Goal: Communication & Community: Answer question/provide support

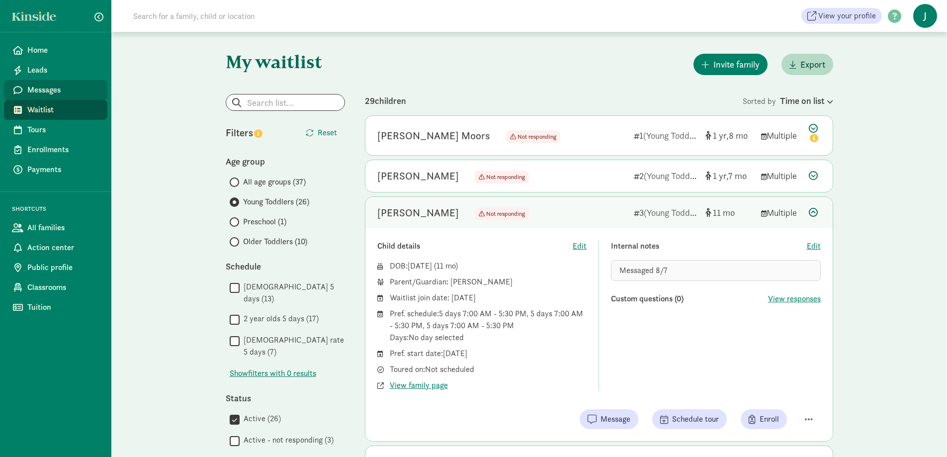
click at [42, 86] on span "Messages" at bounding box center [63, 90] width 72 height 12
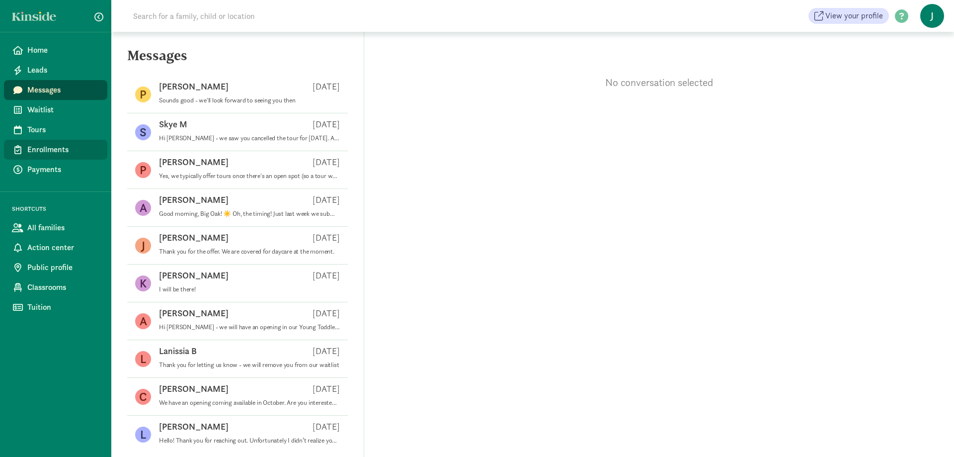
click at [62, 152] on span "Enrollments" at bounding box center [63, 150] width 72 height 12
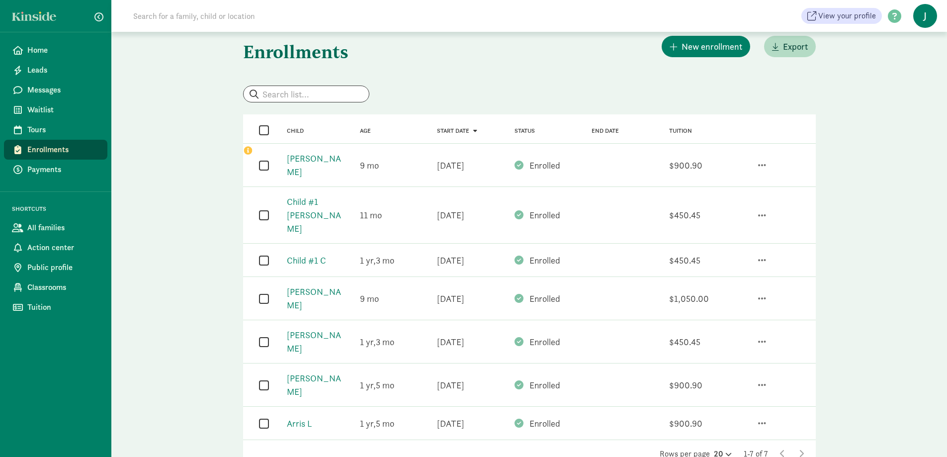
scroll to position [25, 0]
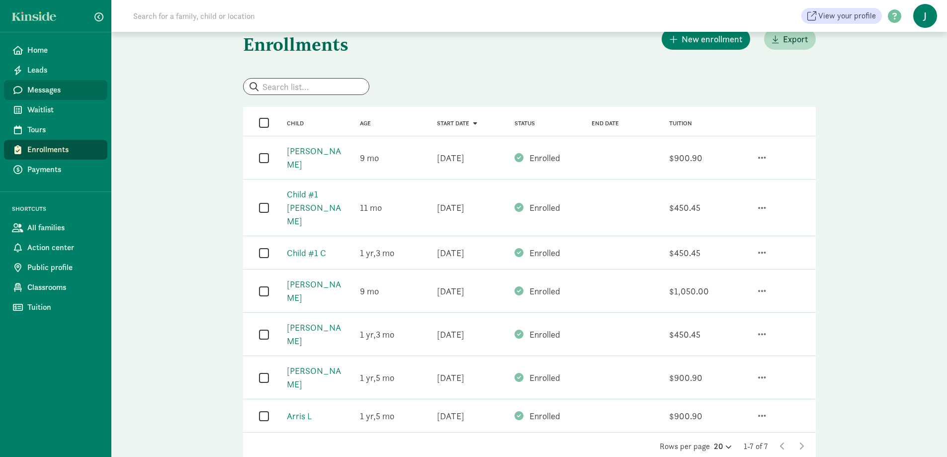
click at [60, 90] on span "Messages" at bounding box center [63, 90] width 72 height 12
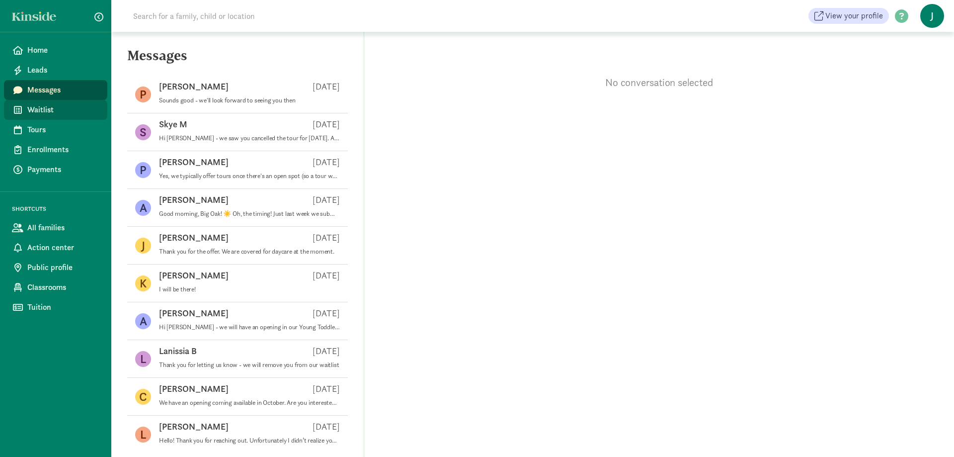
click at [47, 114] on span "Waitlist" at bounding box center [63, 110] width 72 height 12
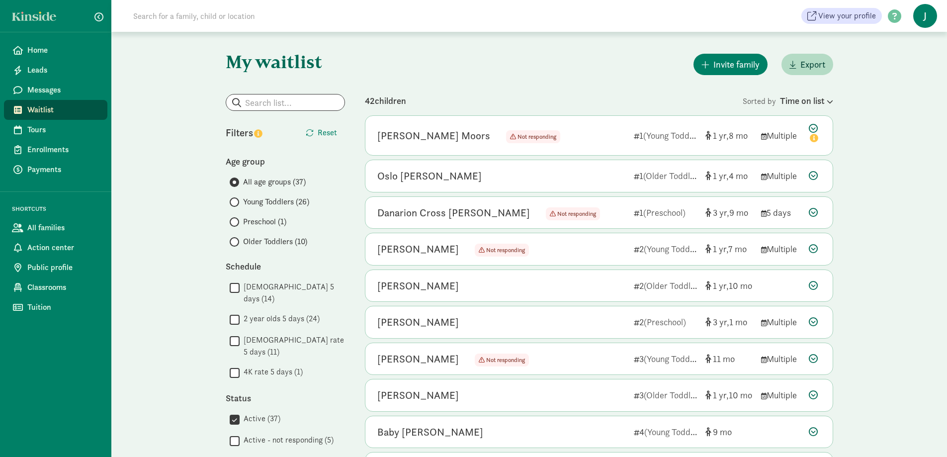
click at [262, 202] on span "Young Toddlers (26)" at bounding box center [276, 202] width 66 height 12
click at [236, 202] on input "Young Toddlers (26)" at bounding box center [233, 202] width 6 height 6
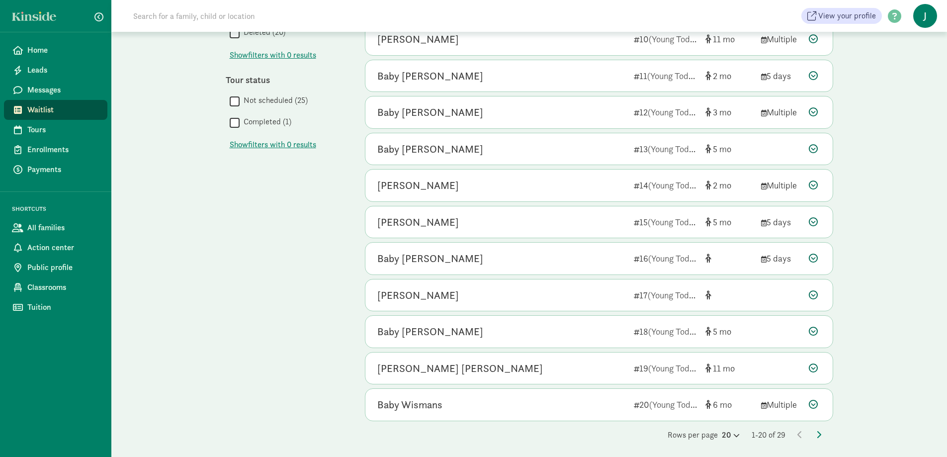
scroll to position [432, 0]
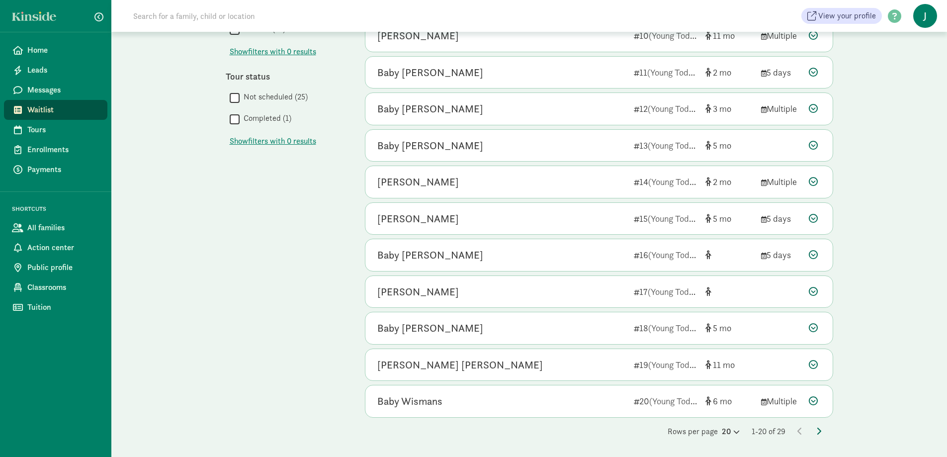
click at [817, 431] on icon at bounding box center [818, 431] width 5 height 8
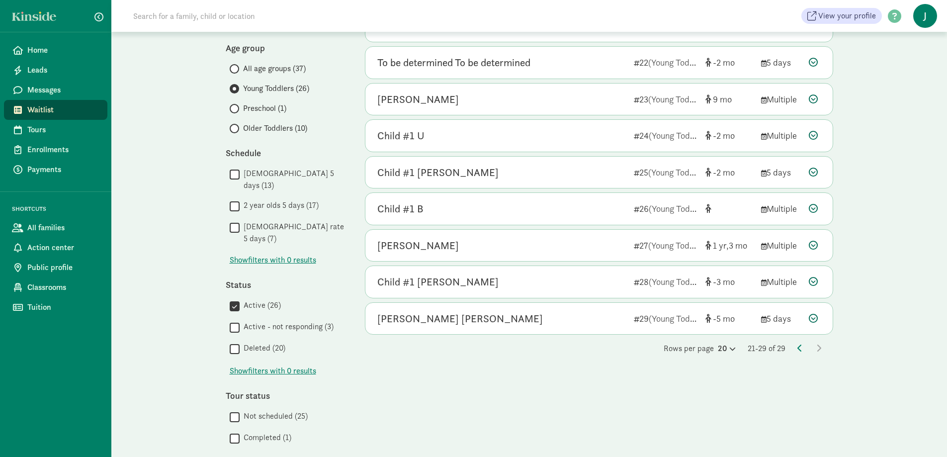
scroll to position [134, 0]
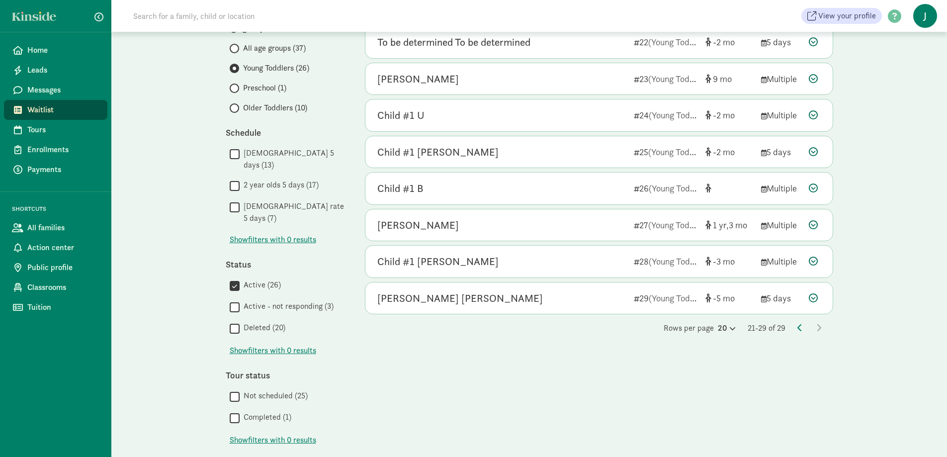
click at [251, 105] on span "Older Toddlers (10)" at bounding box center [275, 108] width 64 height 12
click at [236, 105] on input "Older Toddlers (10)" at bounding box center [233, 108] width 6 height 6
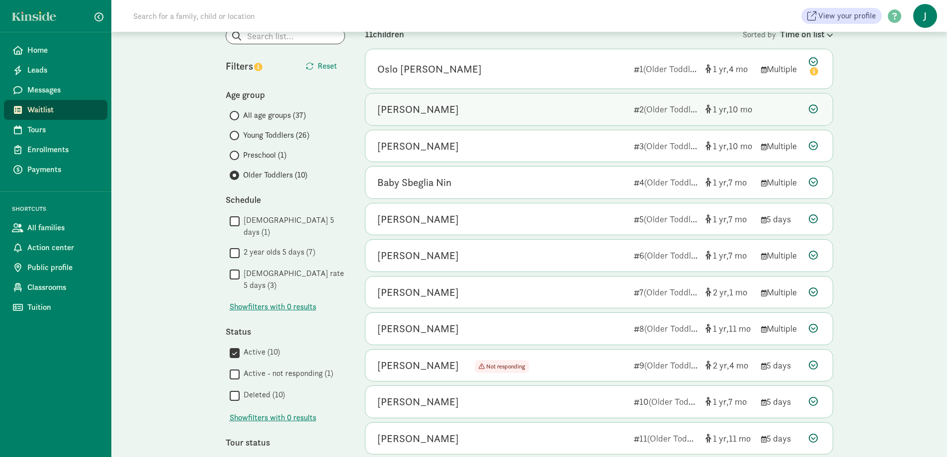
scroll to position [99, 0]
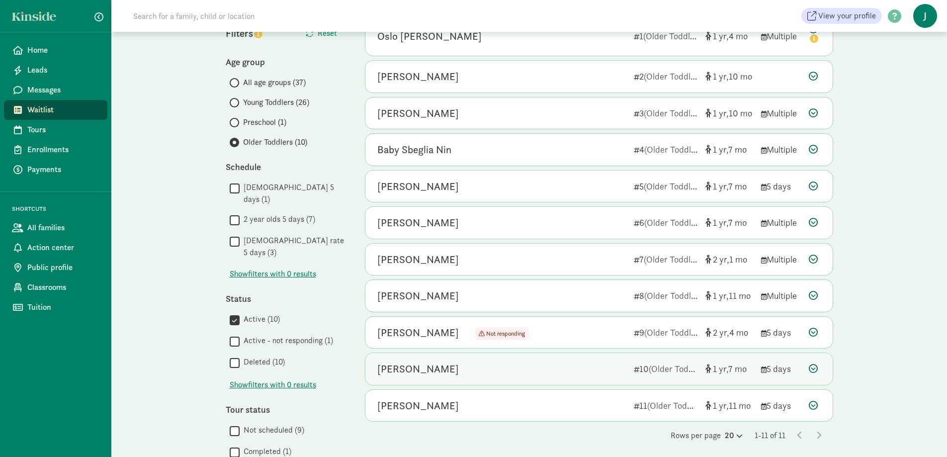
click at [812, 368] on icon at bounding box center [813, 368] width 9 height 9
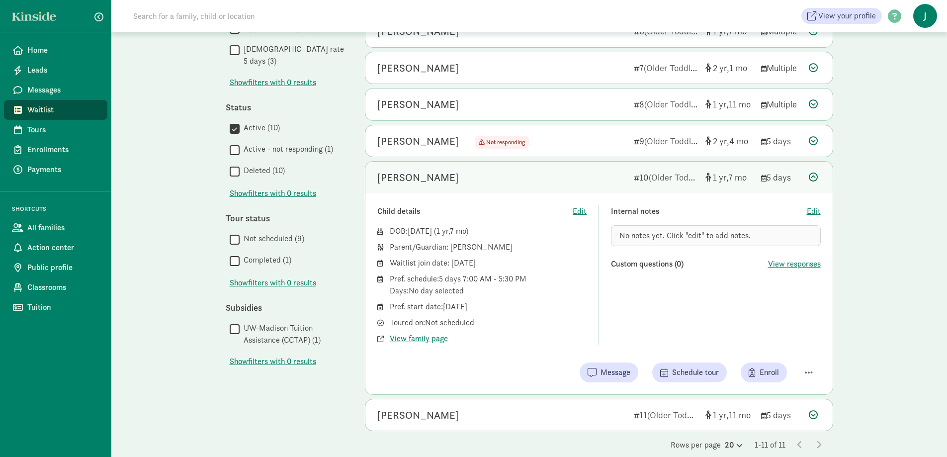
scroll to position [304, 0]
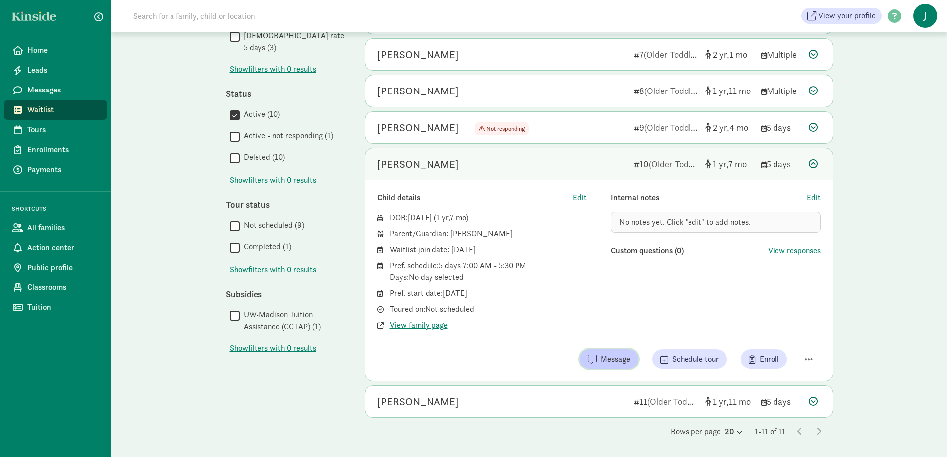
click at [606, 359] on span "Message" at bounding box center [615, 359] width 30 height 12
click at [618, 356] on span "Message" at bounding box center [615, 359] width 30 height 12
click at [814, 162] on icon at bounding box center [813, 163] width 9 height 9
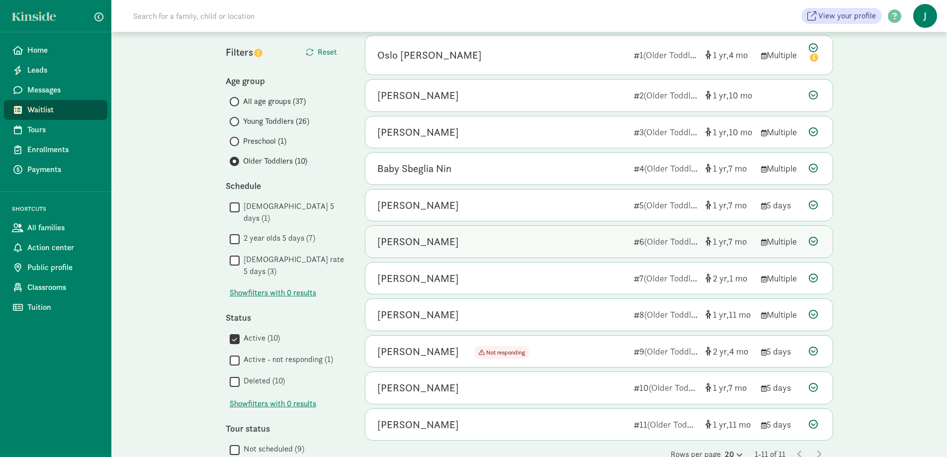
scroll to position [63, 0]
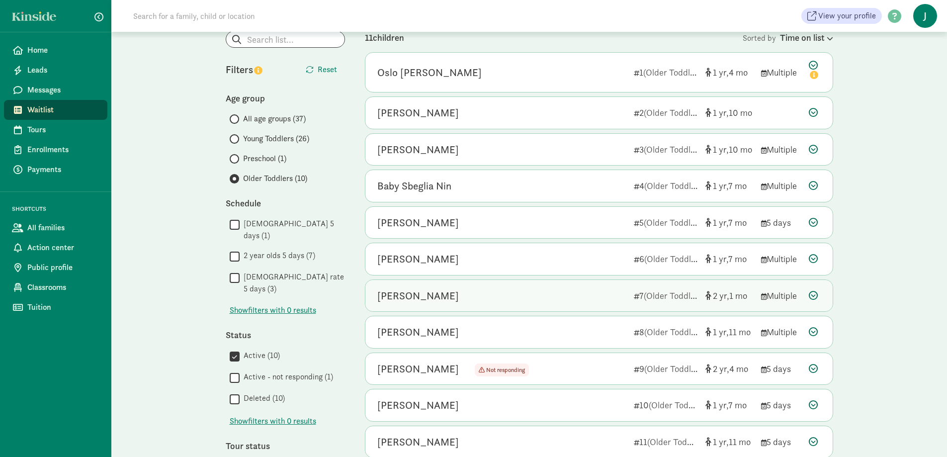
click at [814, 296] on icon at bounding box center [813, 295] width 9 height 9
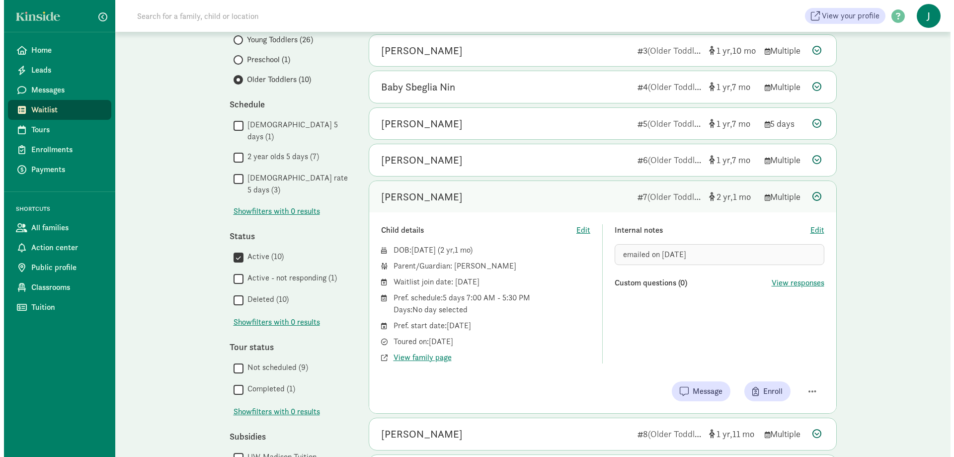
scroll to position [163, 0]
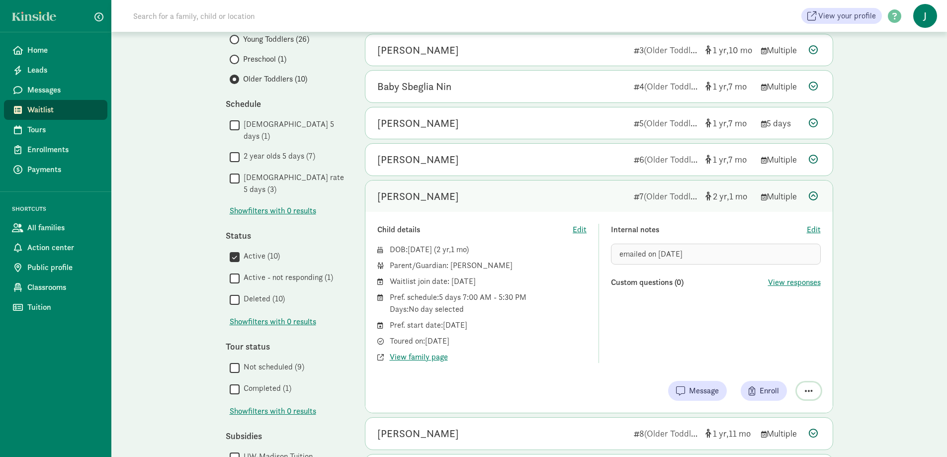
click at [807, 388] on span "button" at bounding box center [809, 390] width 8 height 9
click at [589, 372] on div "Child details Edit DOB: Jun 20, 2023 ( 2 1 ) Parent/Guardian: Marta olvera Wait…" at bounding box center [598, 312] width 467 height 201
click at [814, 392] on button "button" at bounding box center [809, 390] width 24 height 17
click at [899, 328] on div "My waitlist Invite family Export Show filters Older Toddlers Reset Filters Rese…" at bounding box center [528, 234] width 835 height 730
click at [809, 383] on button "button" at bounding box center [809, 390] width 24 height 17
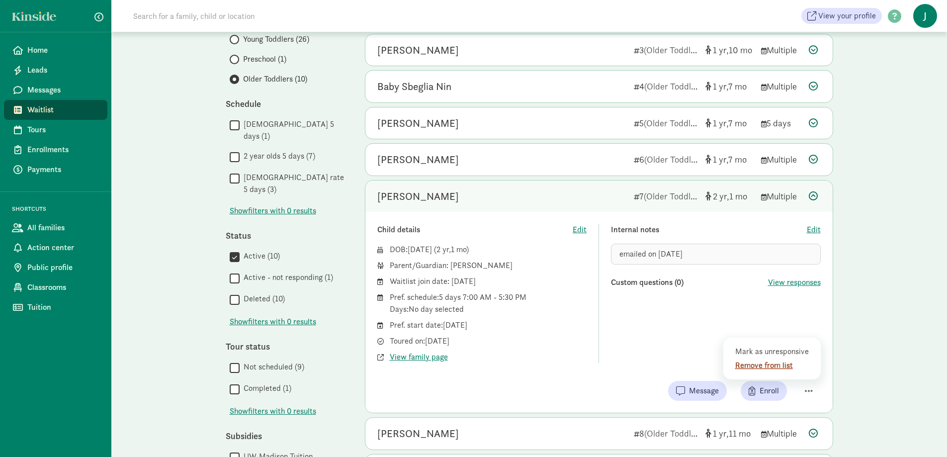
click at [754, 364] on div "Remove from list" at bounding box center [773, 365] width 77 height 12
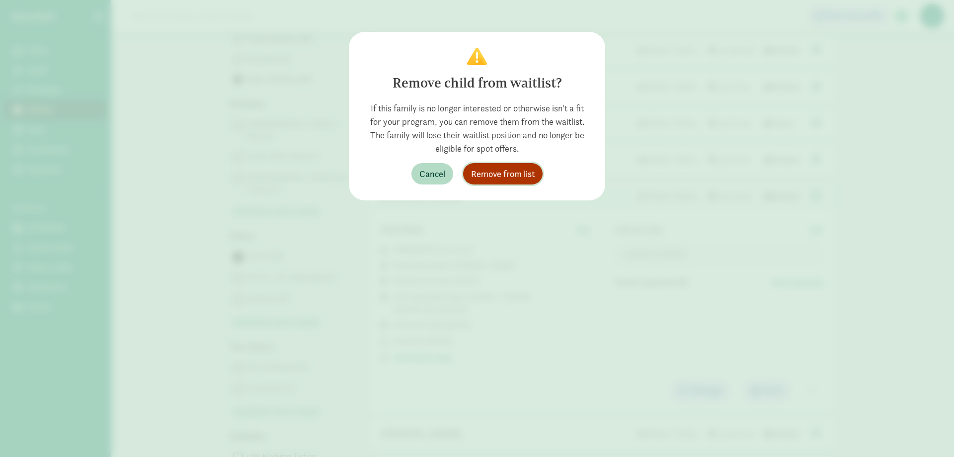
click at [497, 177] on span "Remove from list" at bounding box center [503, 173] width 64 height 13
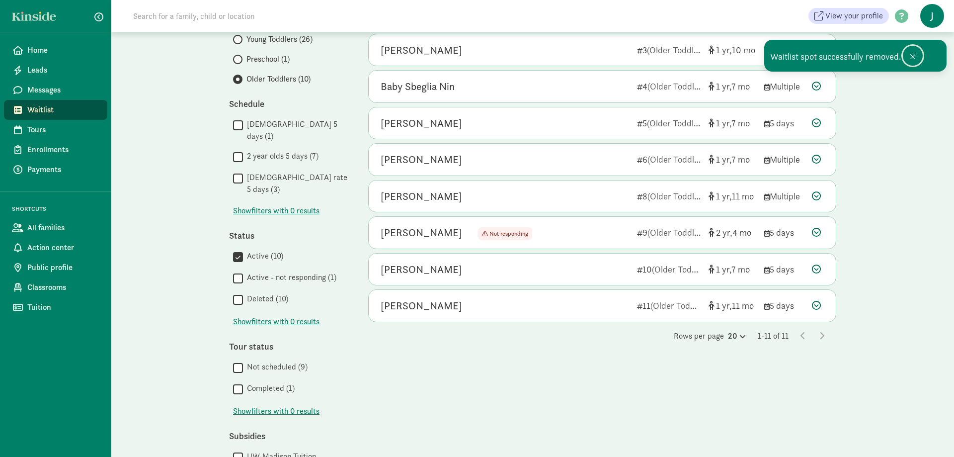
click at [913, 56] on span at bounding box center [913, 57] width 6 height 8
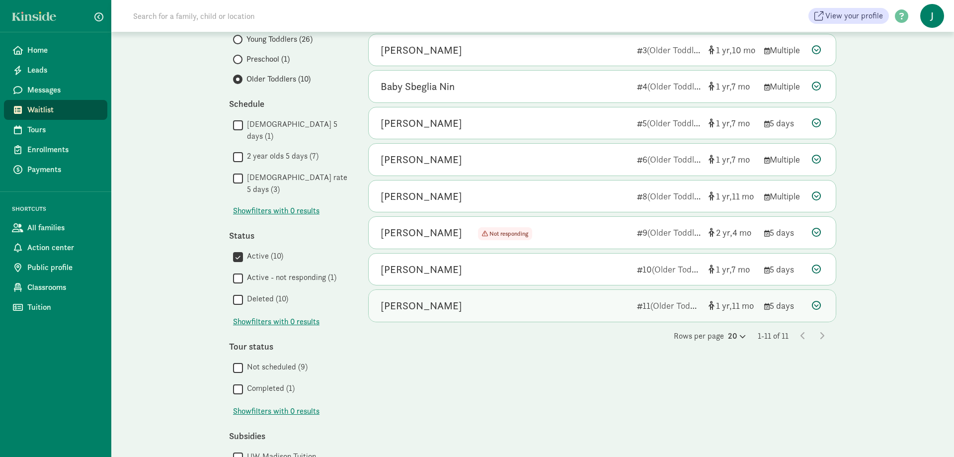
click at [819, 304] on icon at bounding box center [816, 305] width 9 height 9
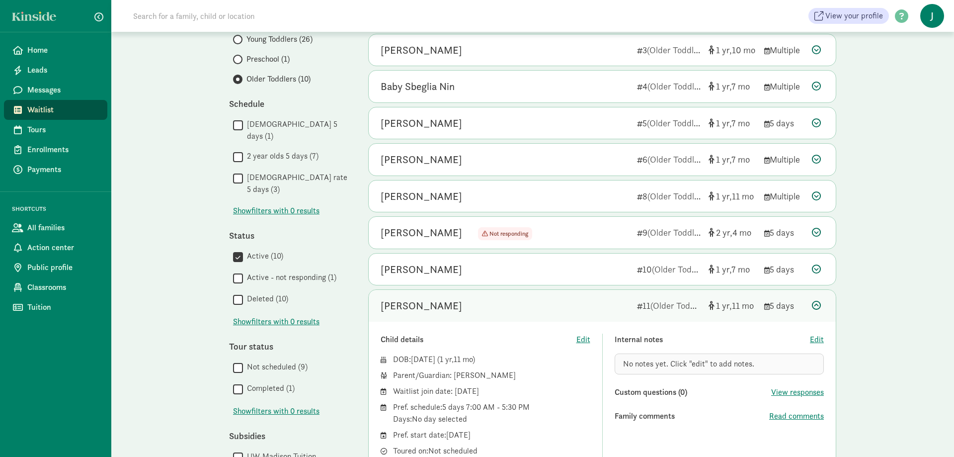
click at [815, 301] on icon at bounding box center [816, 305] width 9 height 9
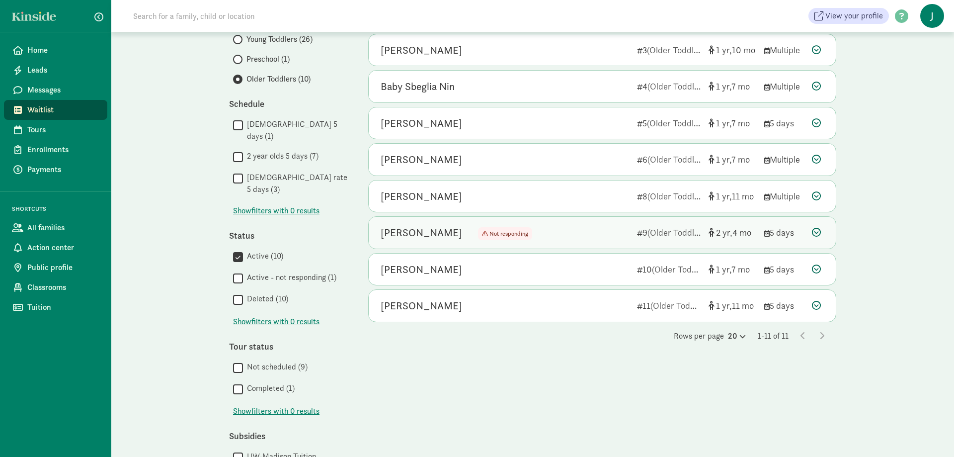
click at [817, 231] on icon at bounding box center [816, 232] width 9 height 9
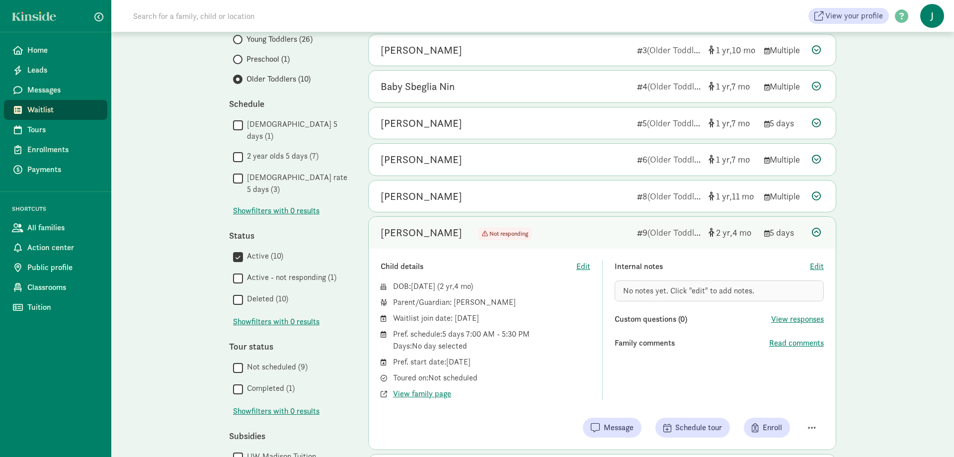
click at [868, 226] on div "My waitlist Invite family Export Show filters Older Toddlers Reset Filters Rese…" at bounding box center [532, 215] width 843 height 693
click at [816, 232] on icon at bounding box center [816, 232] width 9 height 9
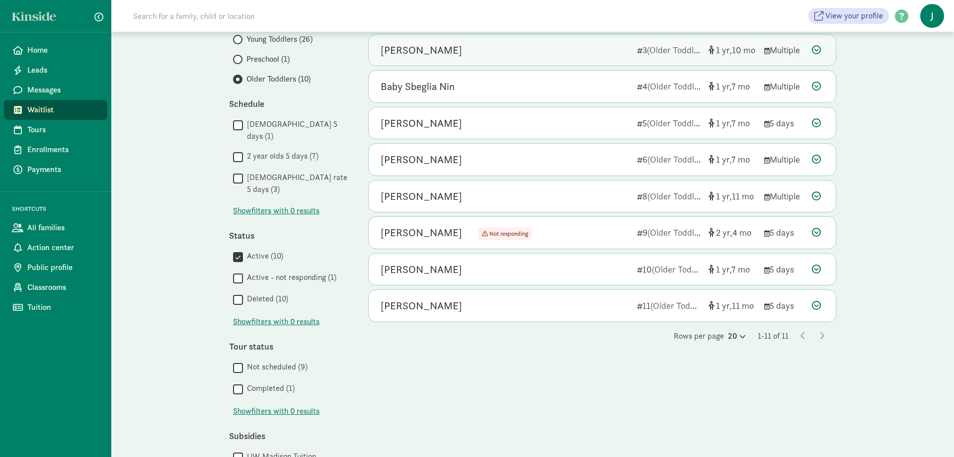
click at [815, 48] on icon at bounding box center [816, 49] width 9 height 9
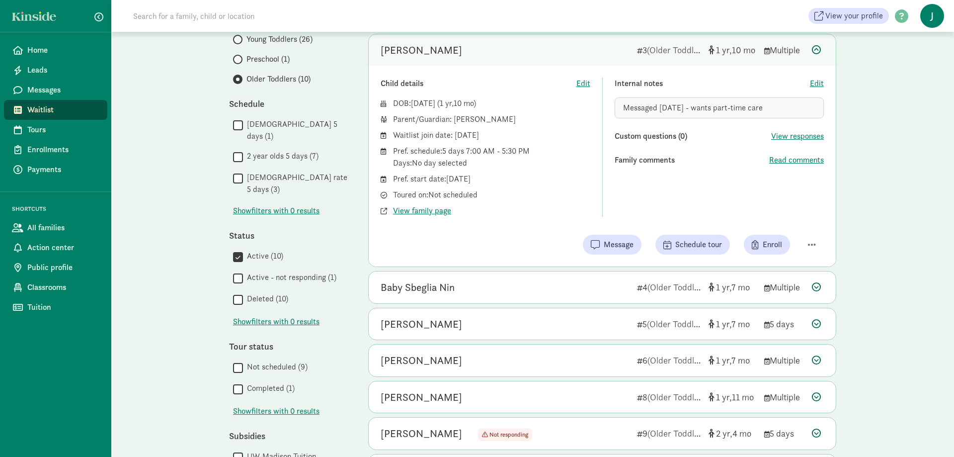
click at [823, 51] on div at bounding box center [818, 49] width 12 height 13
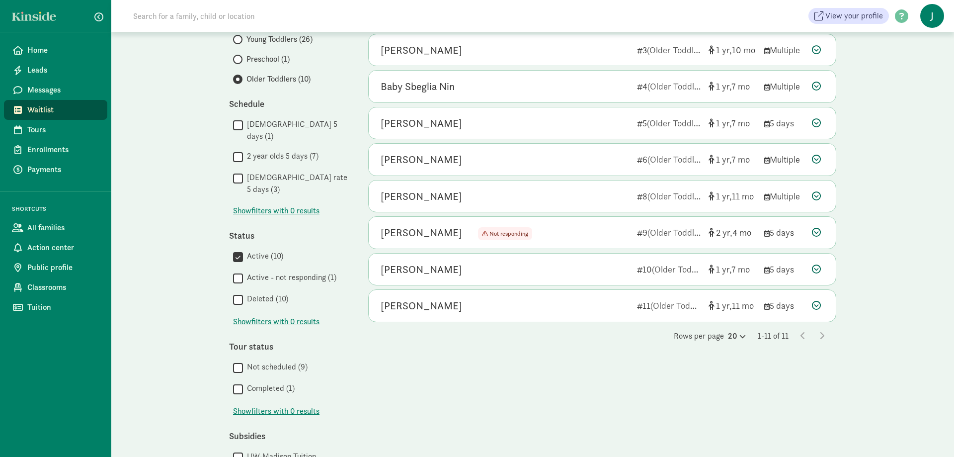
click at [922, 263] on div "My waitlist Invite family Export Show filters Older Toddlers Reset Filters Rese…" at bounding box center [532, 198] width 843 height 658
click at [818, 234] on icon at bounding box center [816, 232] width 9 height 9
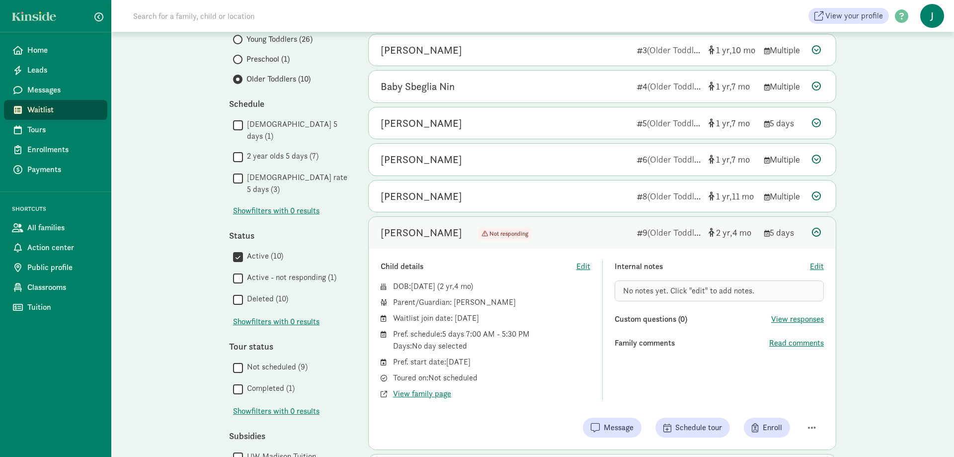
click at [820, 231] on icon at bounding box center [816, 232] width 9 height 9
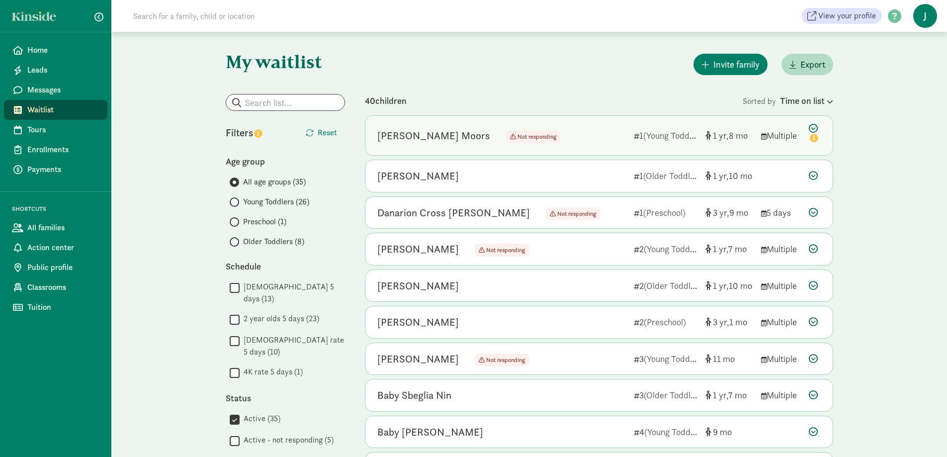
click at [816, 129] on icon at bounding box center [815, 134] width 12 height 21
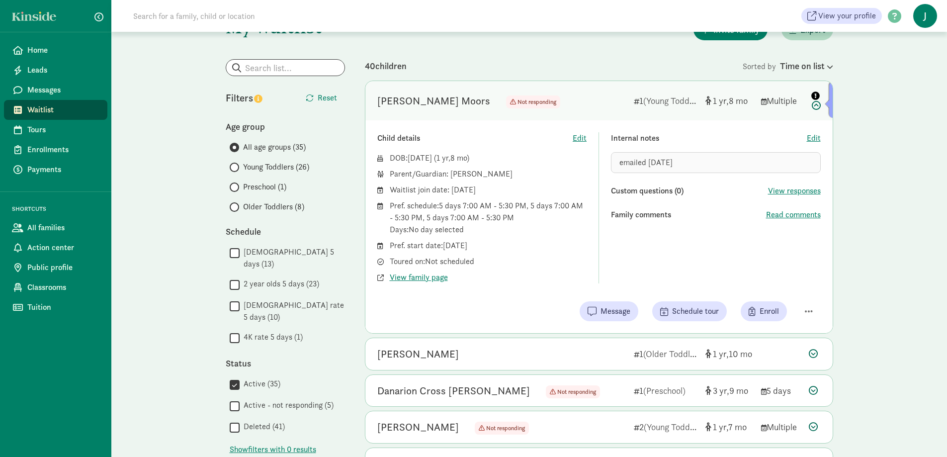
scroll to position [50, 0]
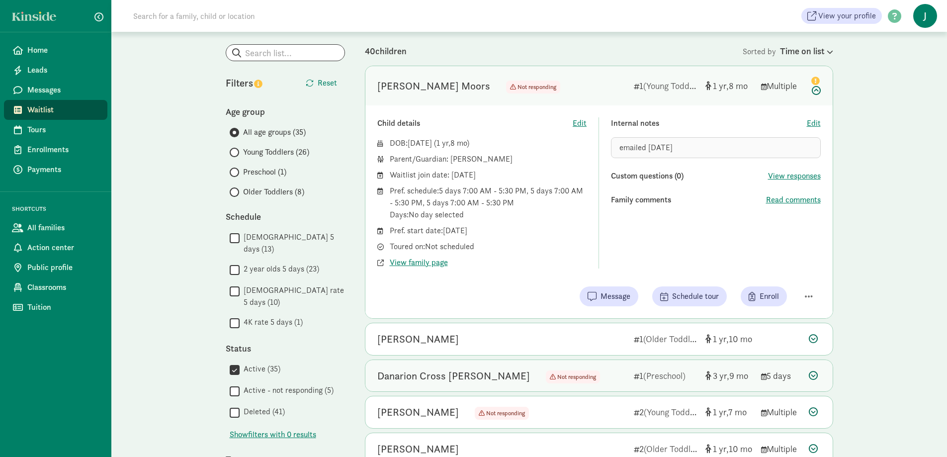
click at [815, 376] on icon at bounding box center [813, 375] width 9 height 9
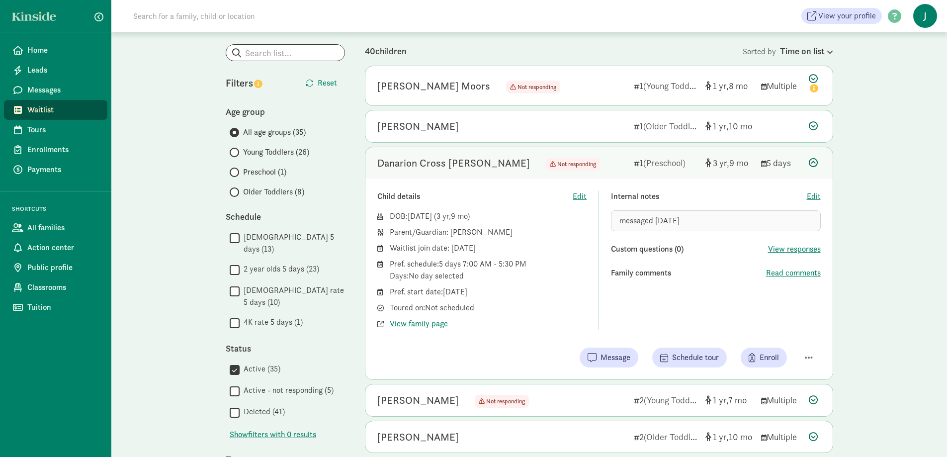
click at [815, 159] on icon at bounding box center [813, 162] width 9 height 9
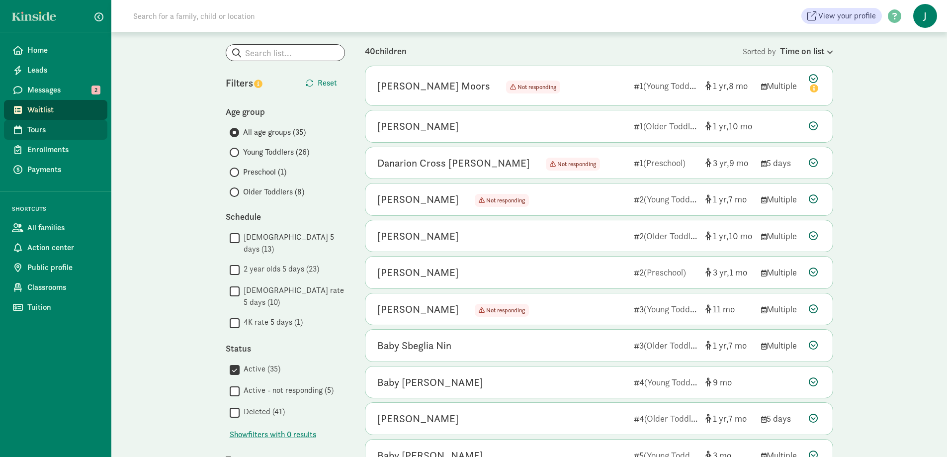
click at [50, 128] on span "Tours" at bounding box center [63, 130] width 72 height 12
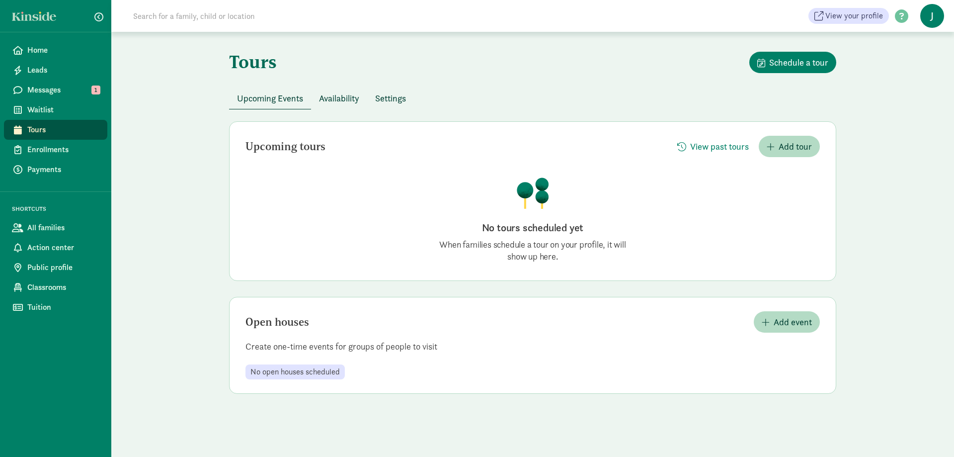
click at [329, 93] on span "Availability" at bounding box center [339, 97] width 40 height 13
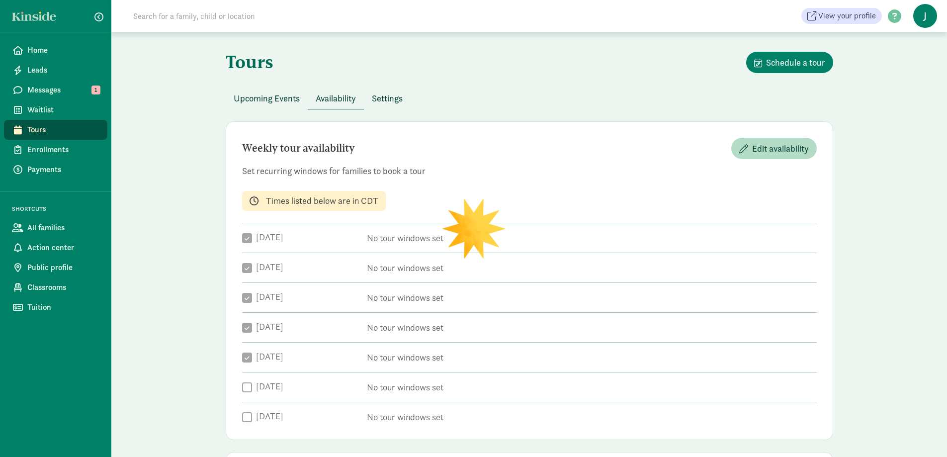
checkbox input "true"
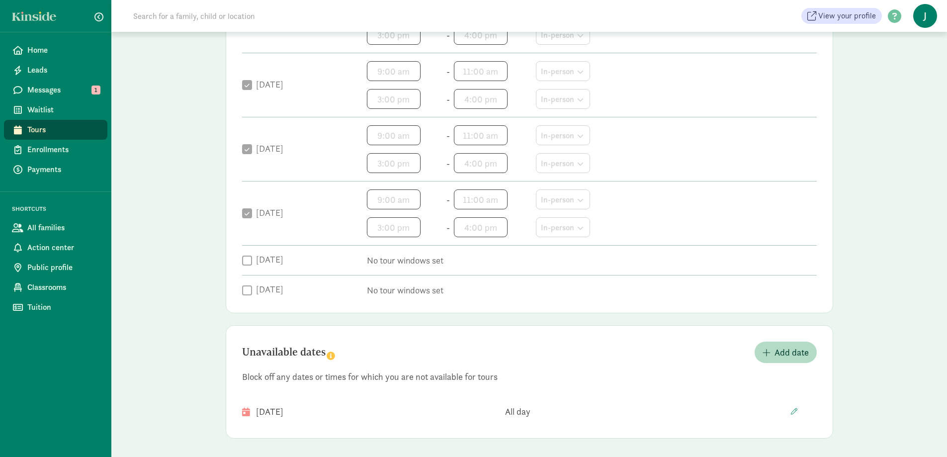
scroll to position [300, 0]
click at [776, 349] on span "Add date" at bounding box center [791, 350] width 34 height 13
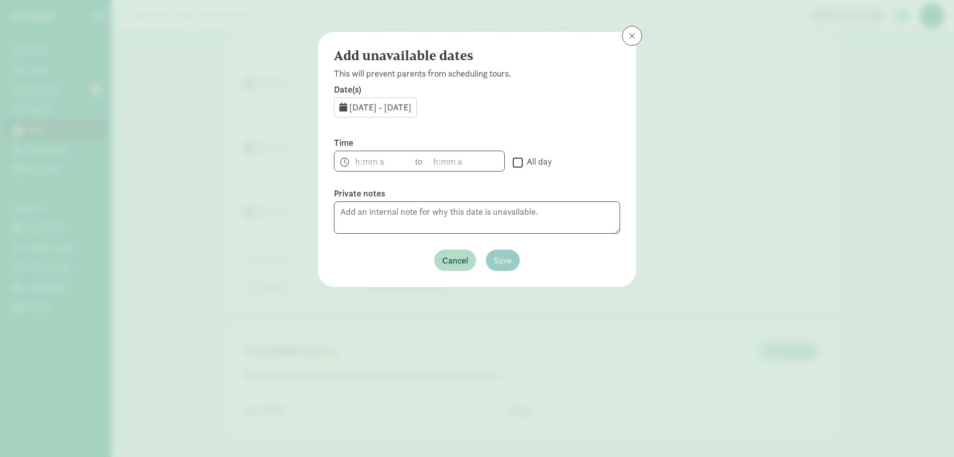
click at [356, 104] on span "Aug 19, 2025 - Aug 31, 2025" at bounding box center [380, 106] width 62 height 11
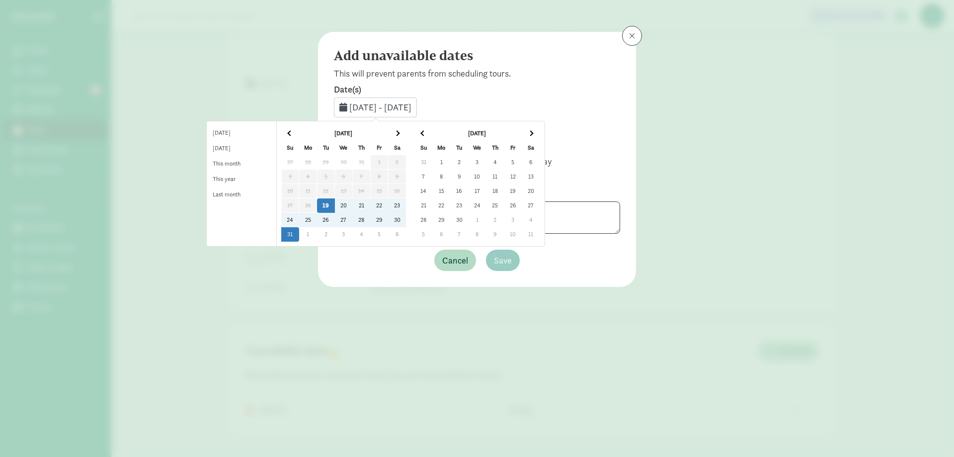
click at [450, 161] on td "1" at bounding box center [441, 162] width 18 height 14
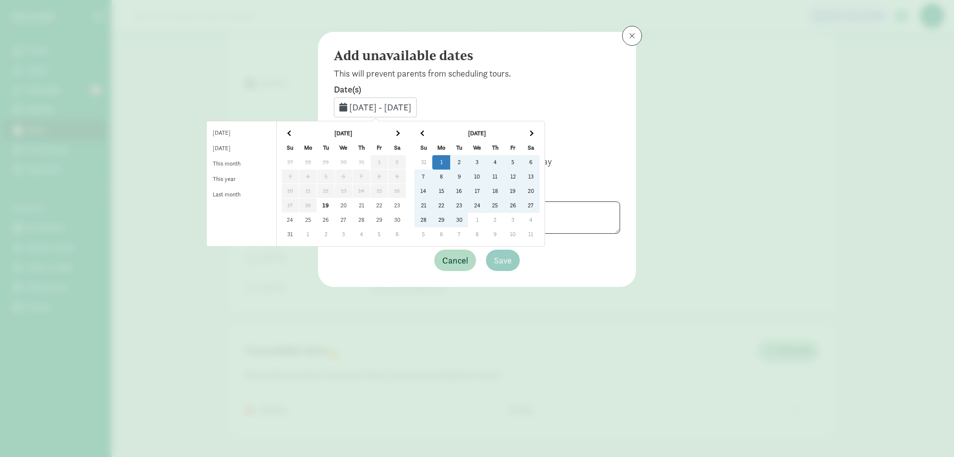
click at [608, 277] on div "Add unavailable dates This will prevent parents from scheduling tours. Date(s) …" at bounding box center [477, 159] width 318 height 255
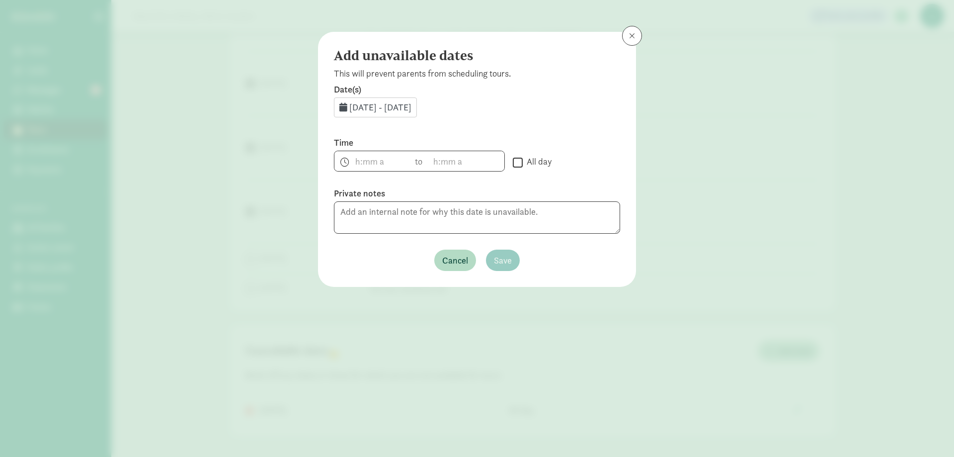
click at [515, 158] on input "All day" at bounding box center [518, 162] width 10 height 13
checkbox input "true"
click at [411, 107] on span "Aug 19, 2025 - Aug 31, 2025" at bounding box center [380, 106] width 62 height 11
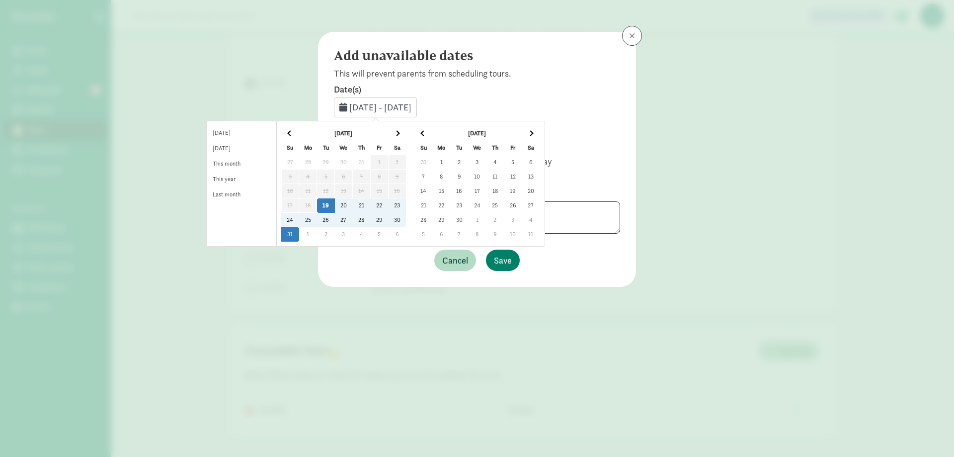
click at [450, 163] on td "1" at bounding box center [441, 162] width 18 height 14
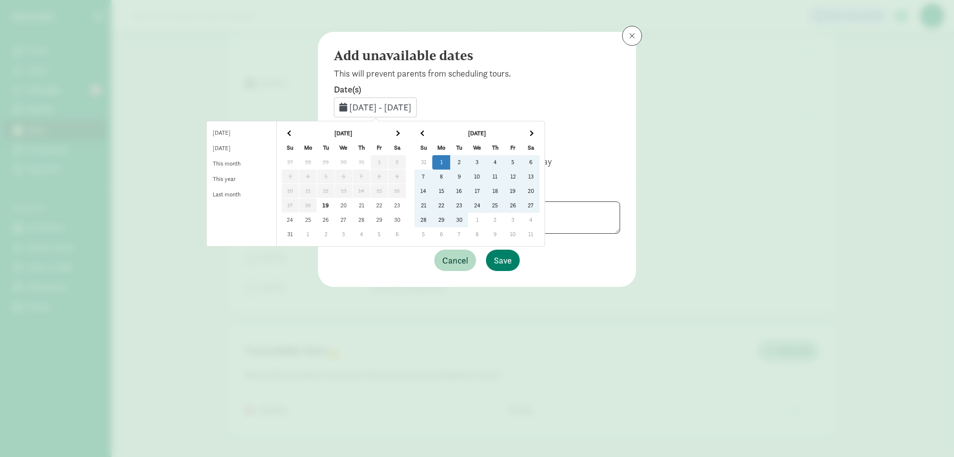
click at [561, 256] on div "Cancel Save" at bounding box center [477, 259] width 286 height 21
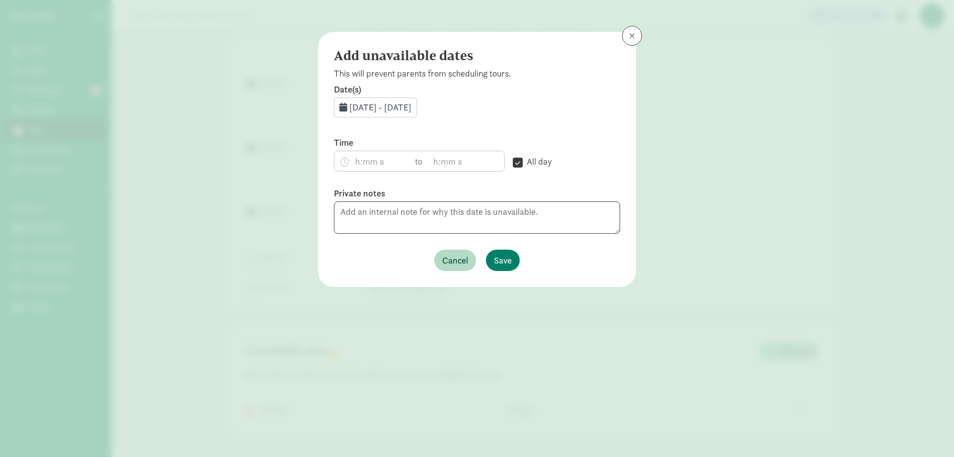
click at [389, 103] on span "Aug 19, 2025 - Aug 31, 2025" at bounding box center [380, 106] width 62 height 11
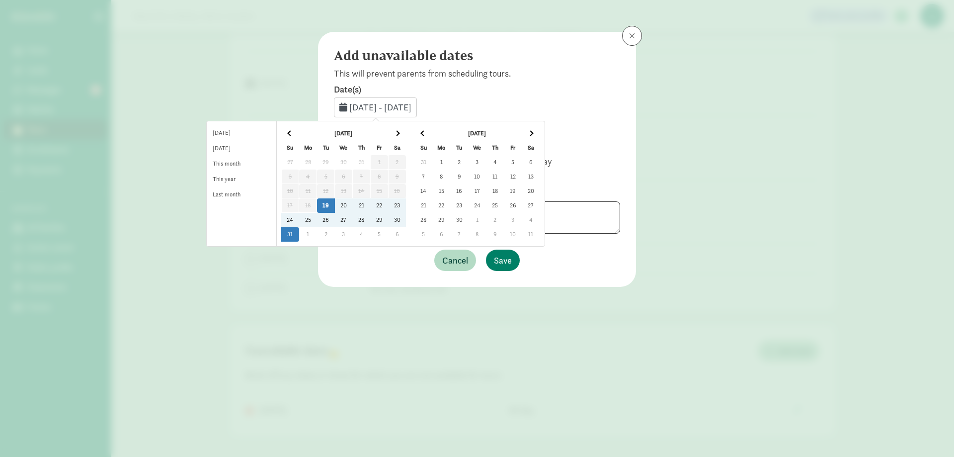
click at [450, 161] on td "1" at bounding box center [441, 162] width 18 height 14
click at [450, 160] on td "1" at bounding box center [441, 162] width 18 height 14
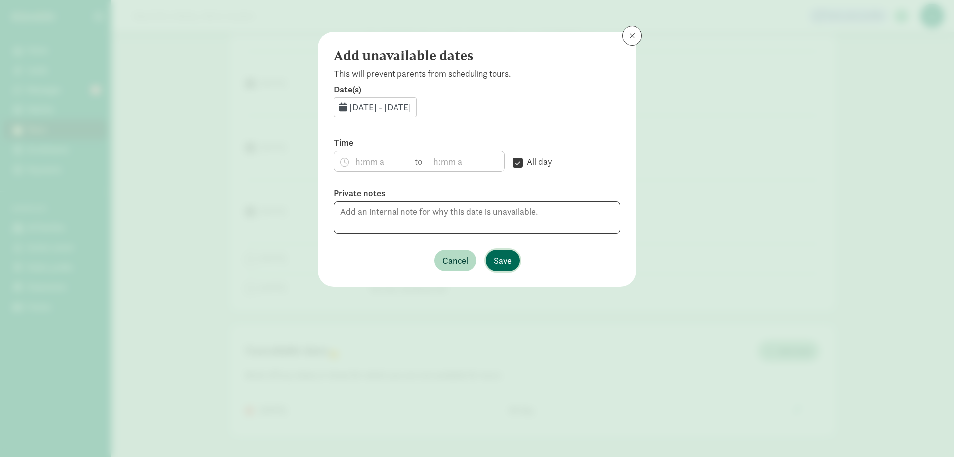
click at [511, 255] on span "Save" at bounding box center [503, 259] width 18 height 13
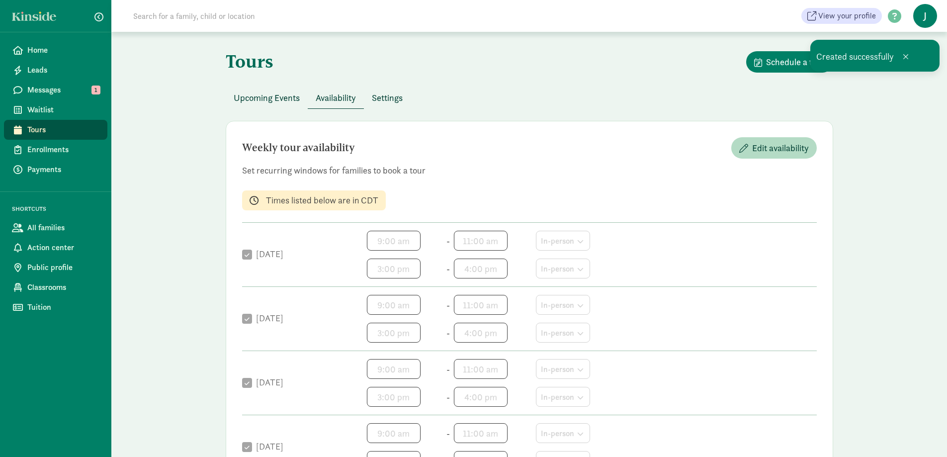
scroll to position [0, 0]
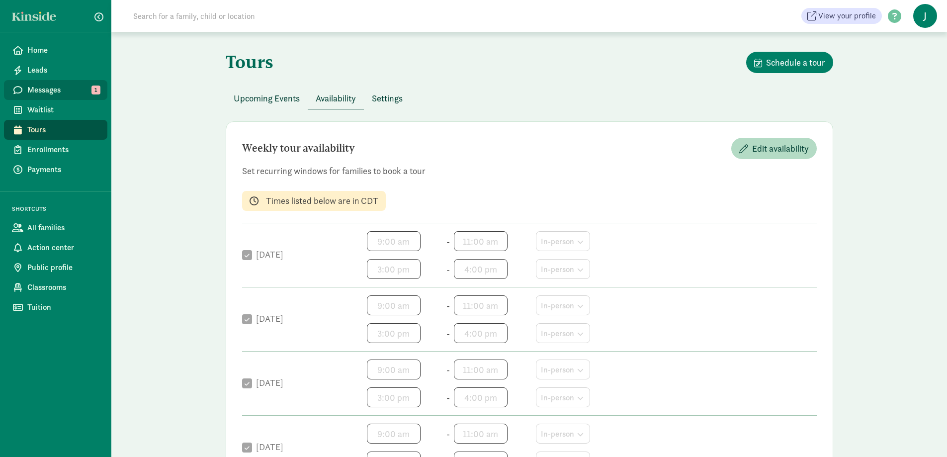
click at [58, 94] on span "Messages" at bounding box center [63, 90] width 72 height 12
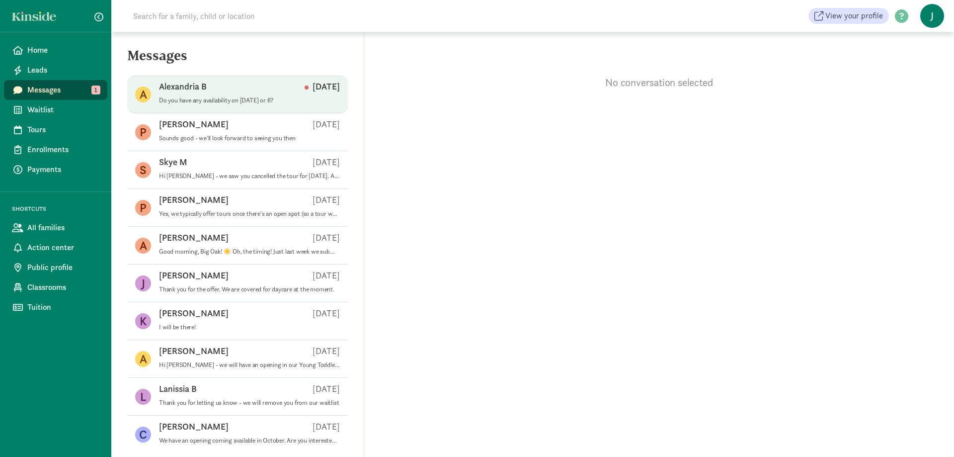
click at [236, 96] on p "Do you have any availability on [DATE] or 6?" at bounding box center [249, 100] width 181 height 8
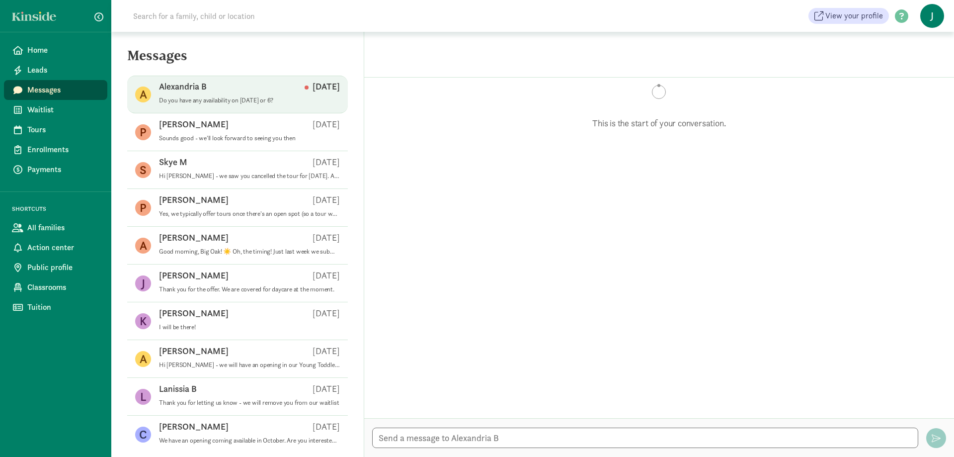
scroll to position [131, 0]
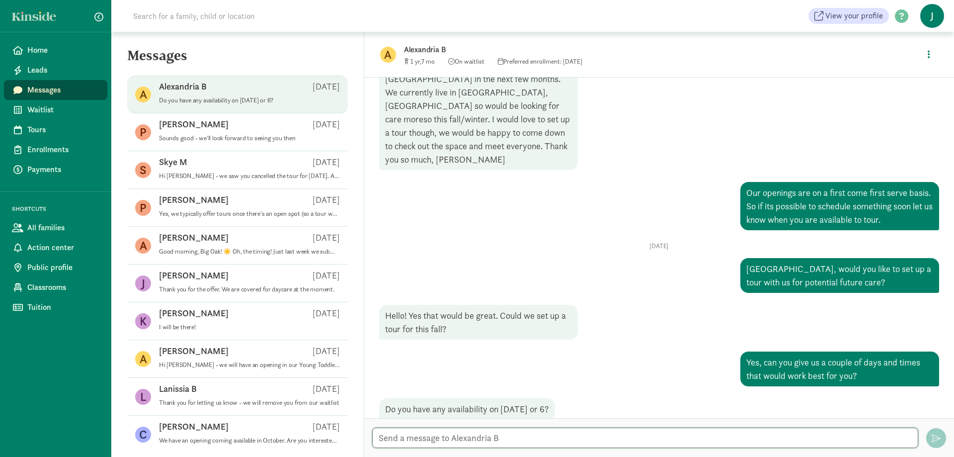
click at [499, 438] on textarea at bounding box center [645, 437] width 546 height 20
type textarea "T"
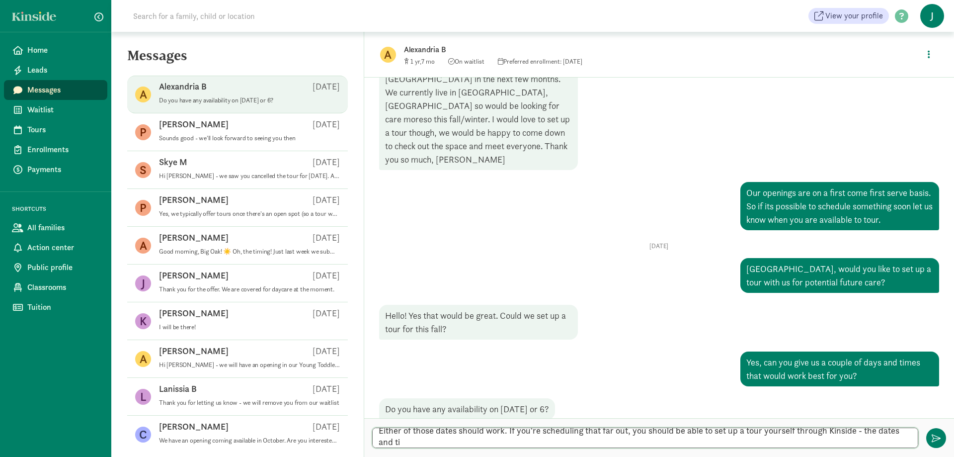
scroll to position [0, 0]
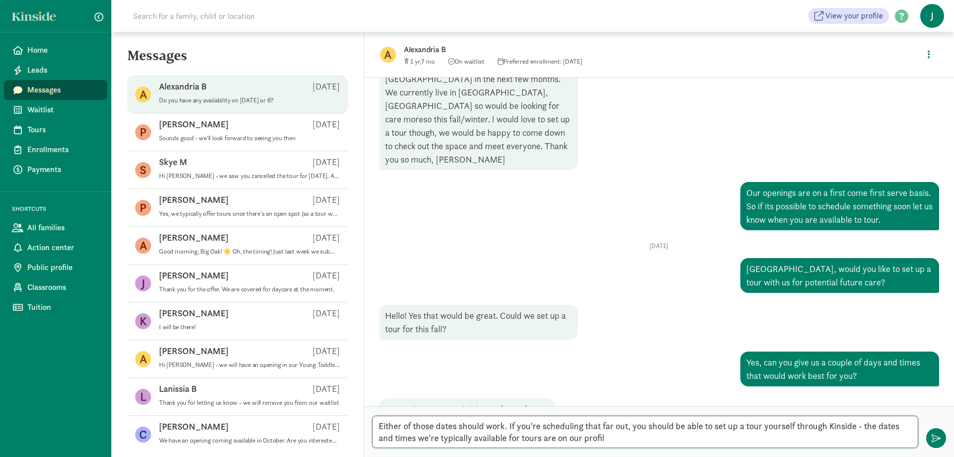
type textarea "Either of those dates should work. If you're scheduling that far out, you shoul…"
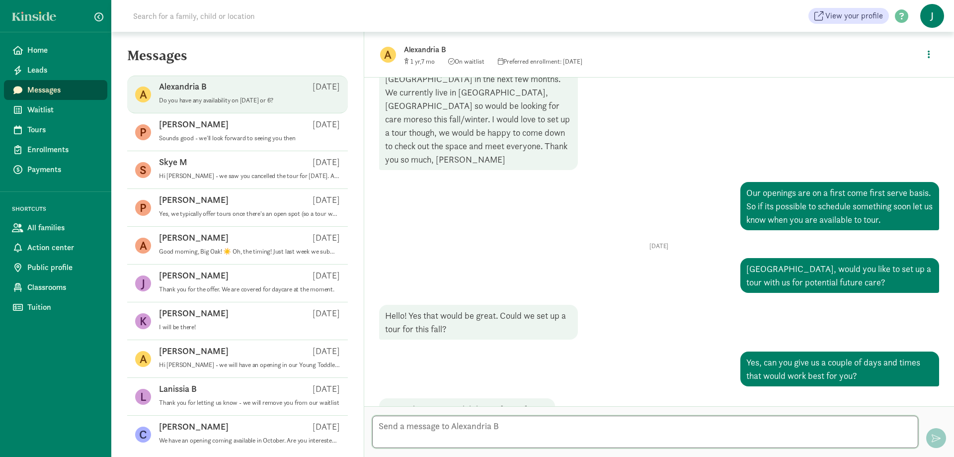
scroll to position [218, 0]
